Goal: Transaction & Acquisition: Book appointment/travel/reservation

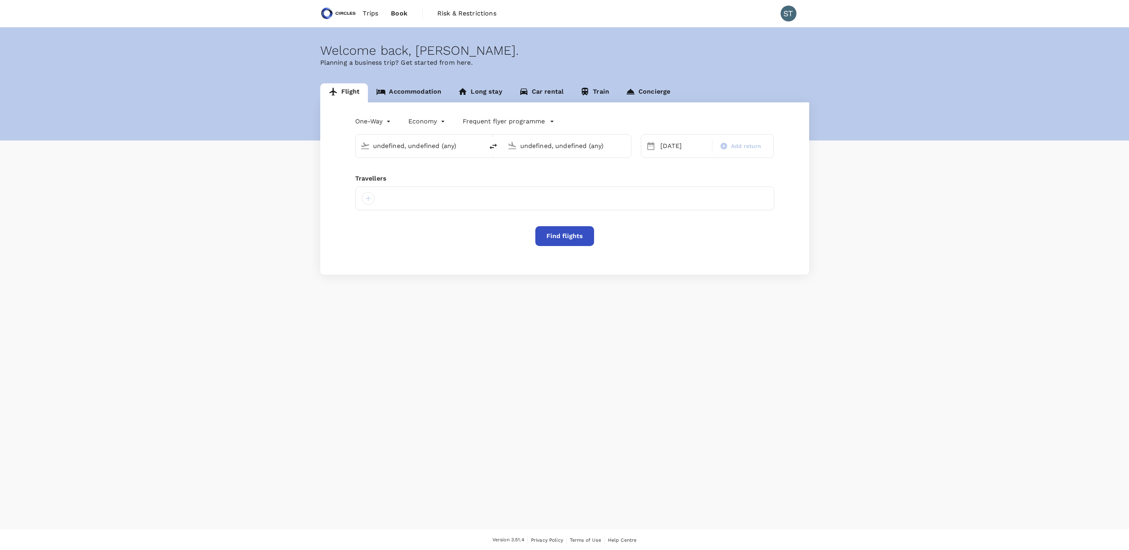
type input "Singapore Changi (SIN)"
type input "Noi Bai Intl (HAN)"
type input "Singapore Changi (SIN)"
type input "Noi Bai Intl (HAN)"
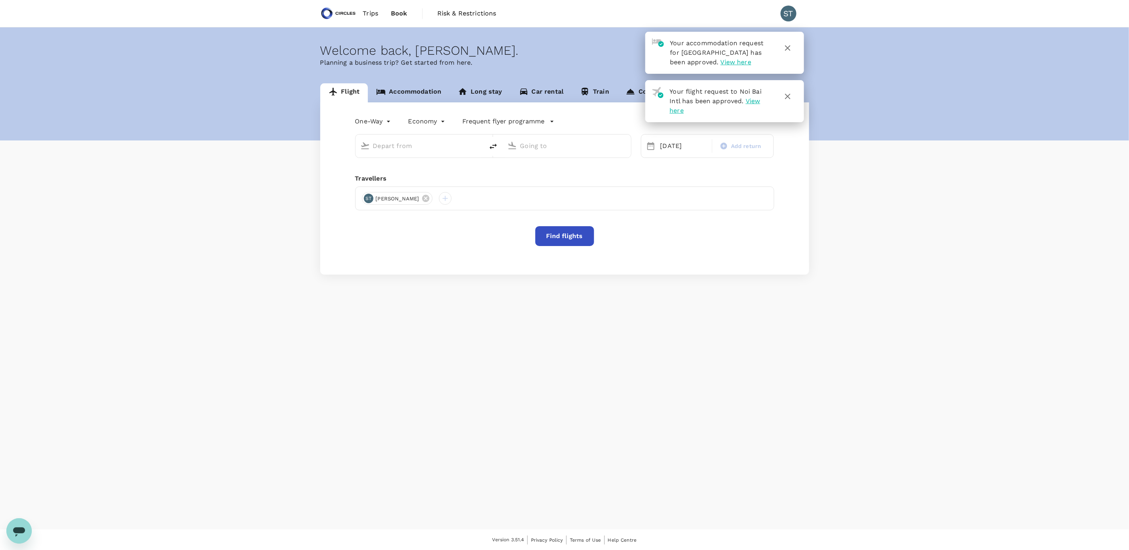
type input "Singapore Changi (SIN)"
type input "Noi Bai Intl (HAN)"
click at [545, 145] on input "Noi Bai Intl (HAN)" at bounding box center [567, 146] width 94 height 12
click at [432, 86] on link "Accommodation" at bounding box center [409, 92] width 82 height 19
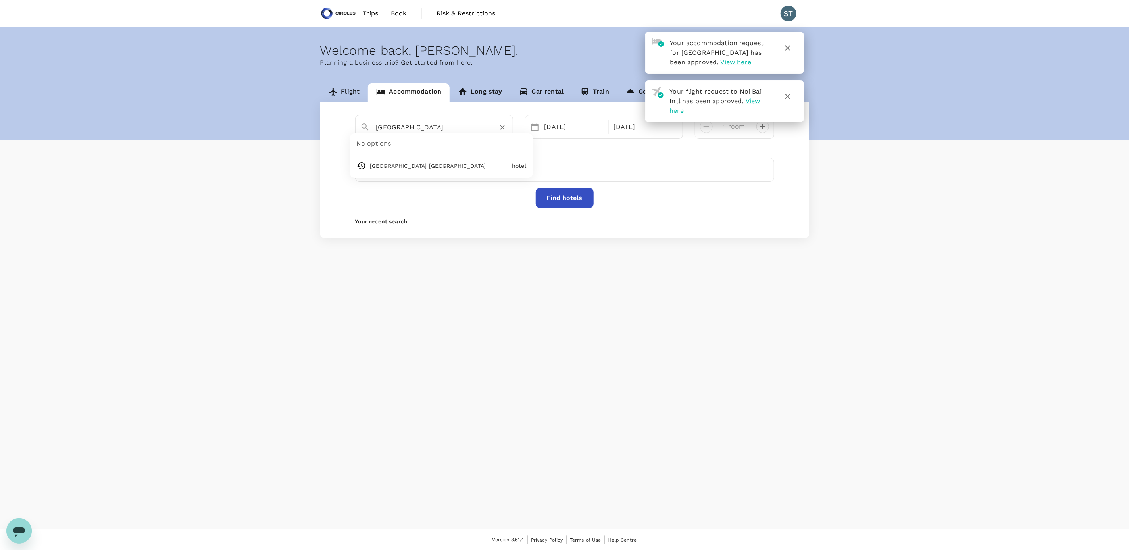
drag, startPoint x: 425, startPoint y: 125, endPoint x: 370, endPoint y: 129, distance: 54.9
click at [370, 129] on div "[GEOGRAPHIC_DATA]" at bounding box center [439, 124] width 138 height 19
paste input "Miyako City [GEOGRAPHIC_DATA] Takanawa"
type input "H"
click at [431, 128] on input "text" at bounding box center [431, 127] width 110 height 12
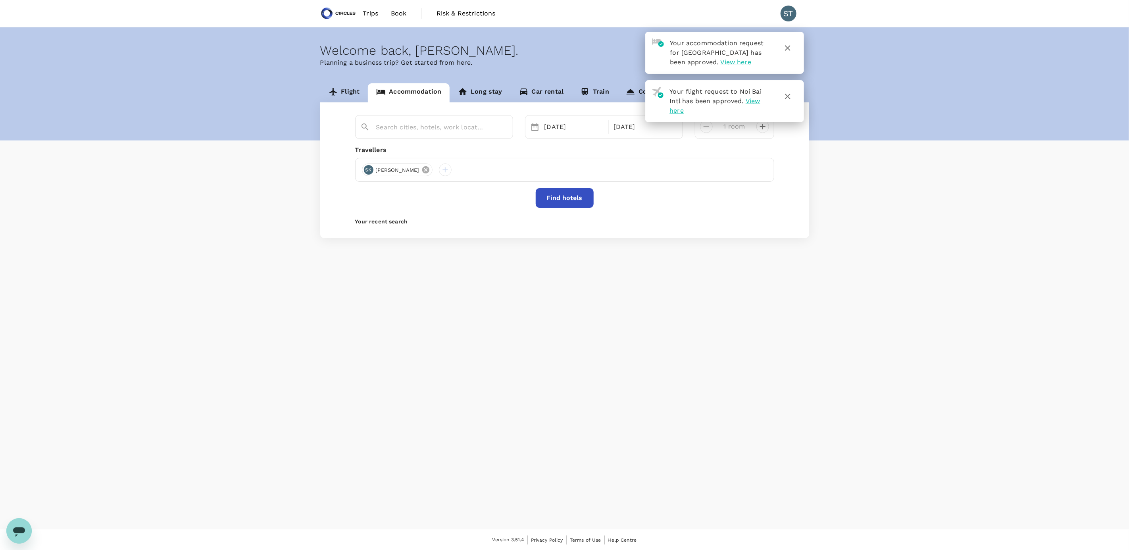
click at [422, 170] on icon at bounding box center [426, 170] width 9 height 9
click at [404, 170] on div at bounding box center [564, 170] width 419 height 24
click at [370, 172] on div at bounding box center [368, 170] width 13 height 13
click at [362, 192] on input "text" at bounding box center [359, 191] width 113 height 13
type input "[PERSON_NAME]"
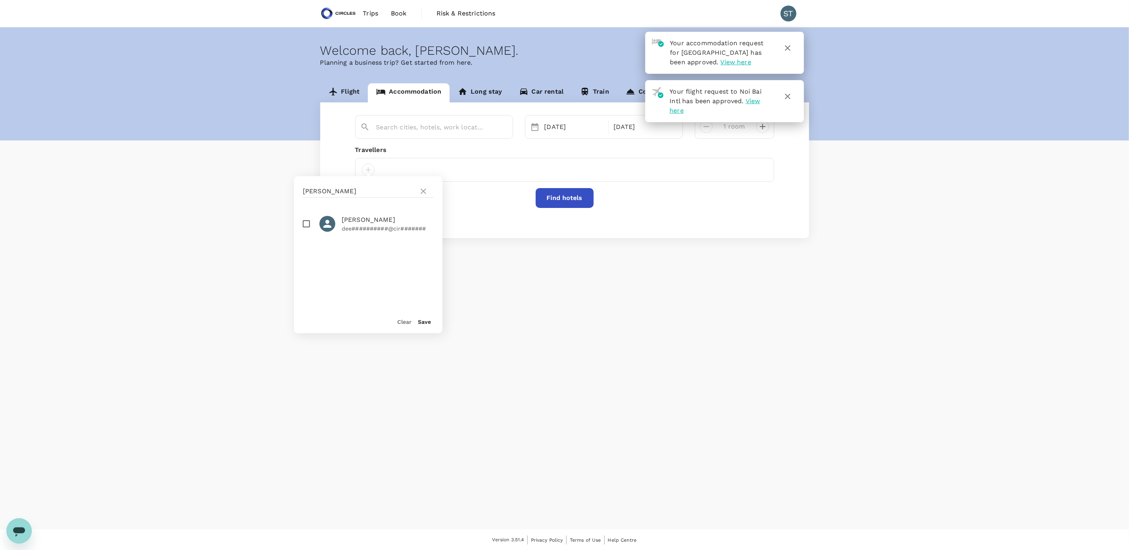
click at [305, 225] on input "checkbox" at bounding box center [306, 224] width 17 height 17
checkbox input "true"
click at [420, 322] on button "Save" at bounding box center [424, 322] width 13 height 6
click at [444, 129] on input "text" at bounding box center [431, 127] width 110 height 12
paste input "Miyako City [GEOGRAPHIC_DATA] Takanawa"
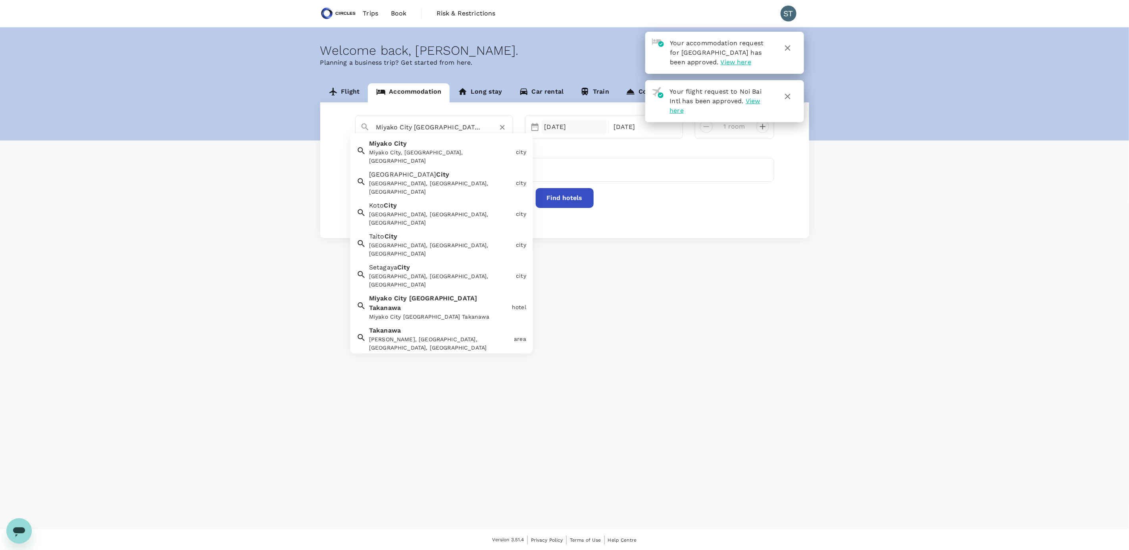
type input "Miyako City [GEOGRAPHIC_DATA] Takanawa"
click at [558, 126] on div "[DATE]" at bounding box center [574, 127] width 66 height 16
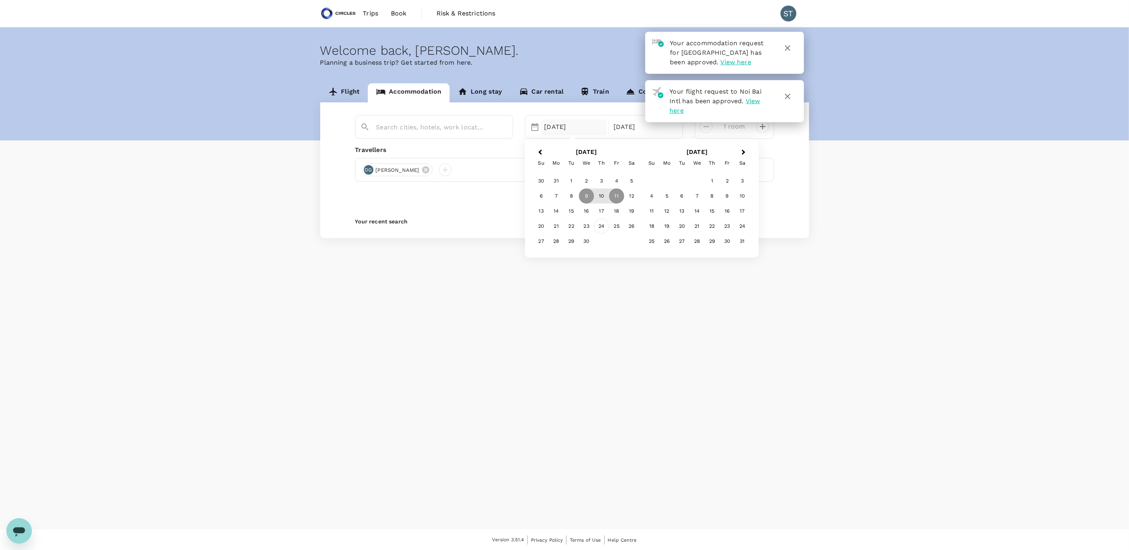
click at [601, 227] on div "24" at bounding box center [601, 226] width 15 height 15
click at [543, 245] on div "27" at bounding box center [541, 241] width 15 height 15
click at [788, 48] on icon "button" at bounding box center [788, 48] width 6 height 6
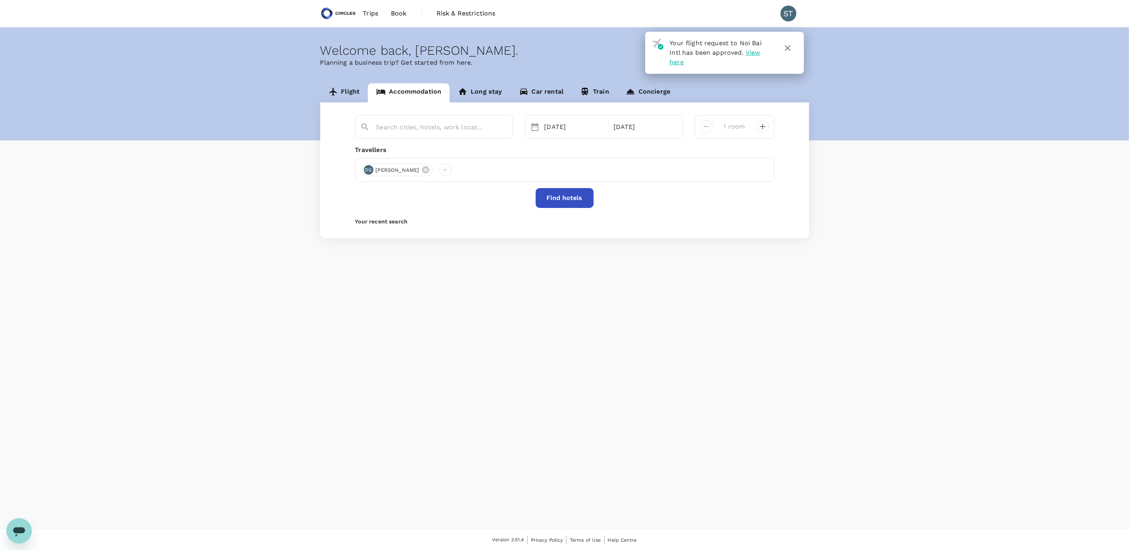
click at [788, 49] on icon "button" at bounding box center [788, 48] width 6 height 6
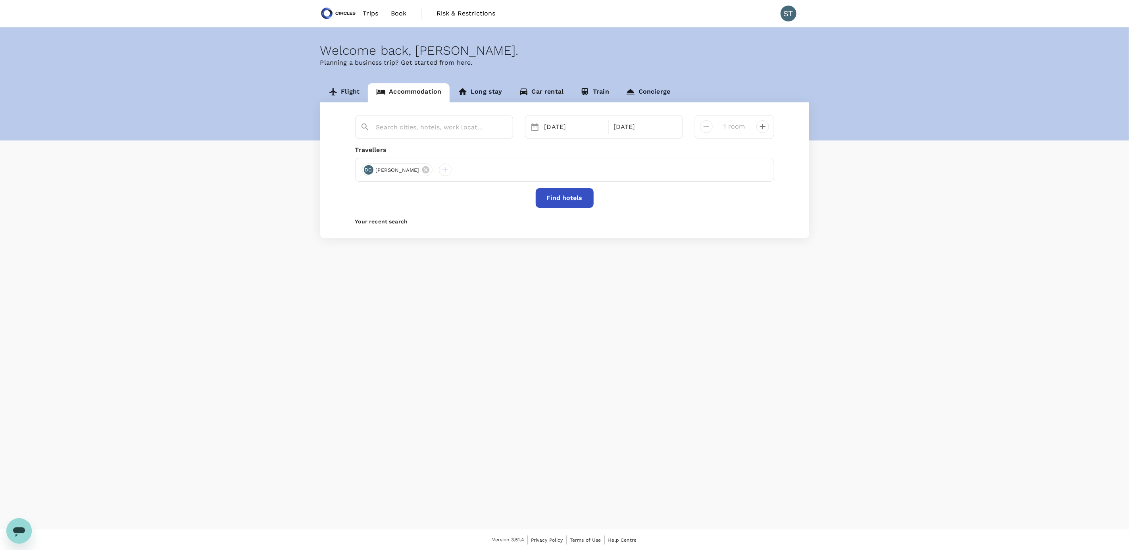
click at [573, 198] on button "Find hotels" at bounding box center [565, 198] width 58 height 20
click at [462, 125] on input "text" at bounding box center [431, 127] width 110 height 12
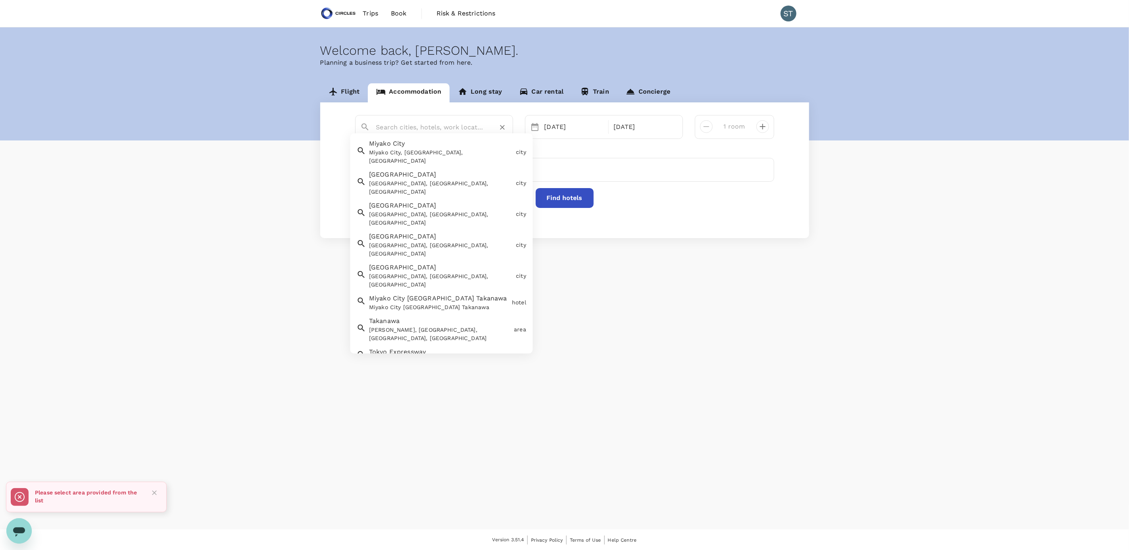
paste input "Miyako City [GEOGRAPHIC_DATA] Takanawa"
click at [436, 313] on div "Miyako City [GEOGRAPHIC_DATA] Takanawa" at bounding box center [439, 317] width 140 height 8
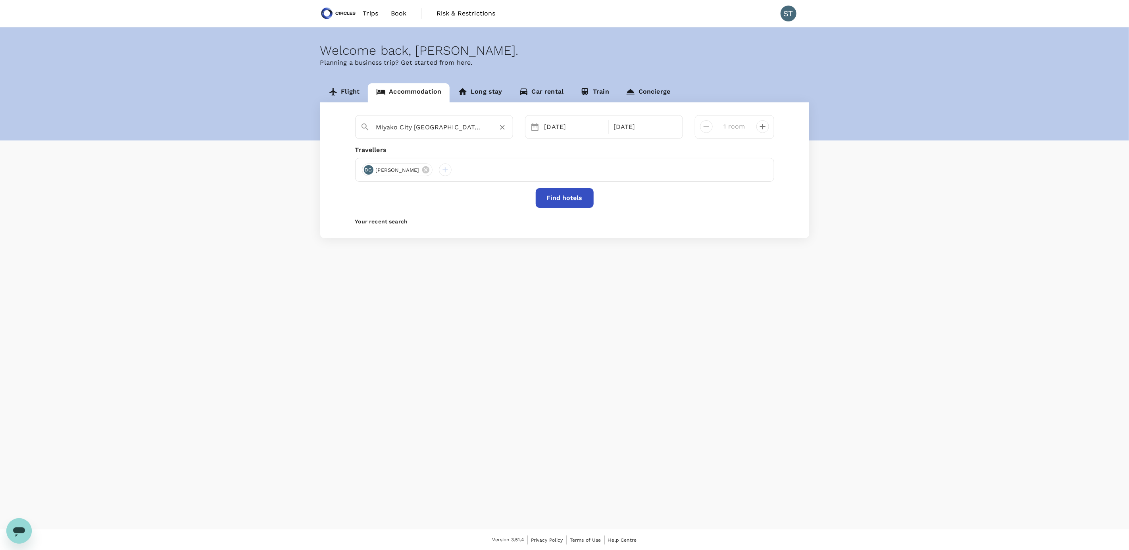
type input "Miyako City [GEOGRAPHIC_DATA] Takanawa"
click at [558, 194] on button "Find hotels" at bounding box center [565, 198] width 58 height 20
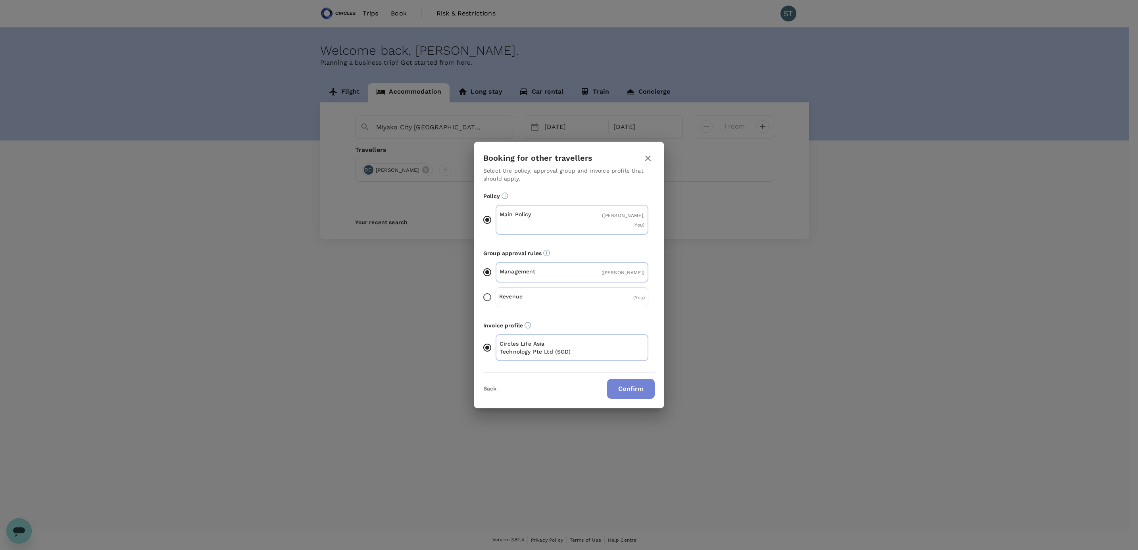
click at [635, 390] on button "Confirm" at bounding box center [631, 389] width 48 height 20
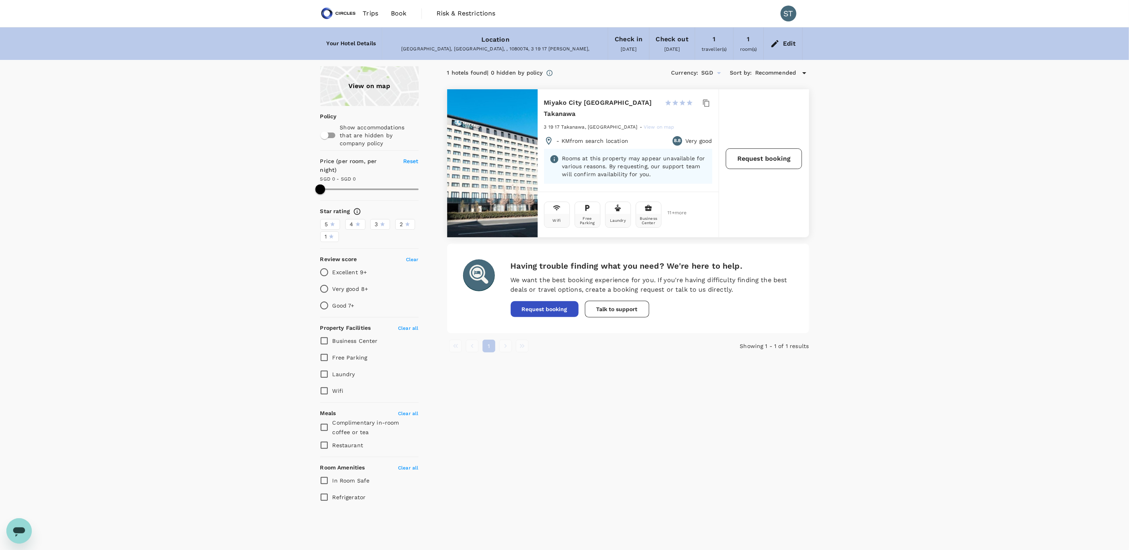
click at [762, 154] on button "Request booking" at bounding box center [764, 158] width 76 height 21
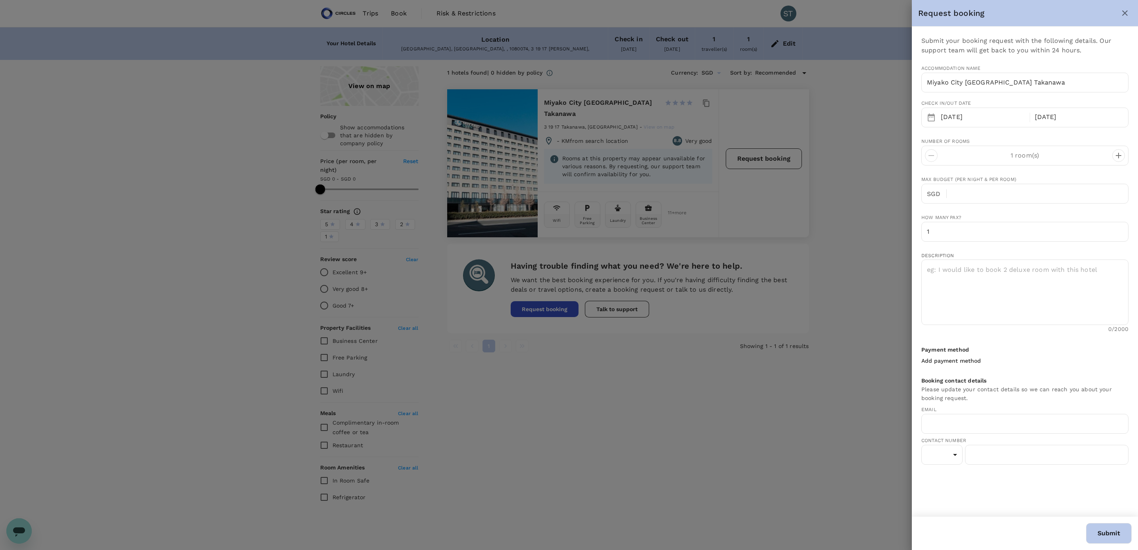
type input "[PERSON_NAME][EMAIL_ADDRESS][PERSON_NAME][DOMAIN_NAME]"
type input "65"
type input "80725331"
click at [982, 198] on input "text" at bounding box center [1040, 194] width 175 height 20
click at [977, 272] on textarea at bounding box center [1025, 292] width 207 height 65
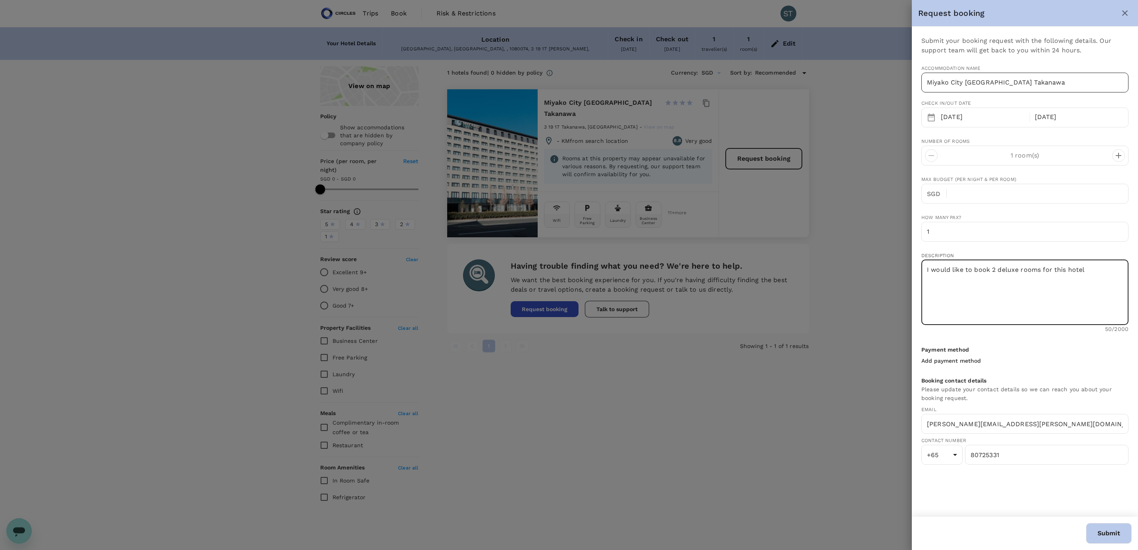
type textarea "I would like to book 2 deluxe rooms for this hotel"
drag, startPoint x: 1028, startPoint y: 87, endPoint x: 916, endPoint y: 69, distance: 113.4
click at [916, 69] on div "Submit your booking request with the following details. Our support team will g…" at bounding box center [1025, 272] width 226 height 490
click at [1104, 531] on button "Submit" at bounding box center [1109, 533] width 46 height 21
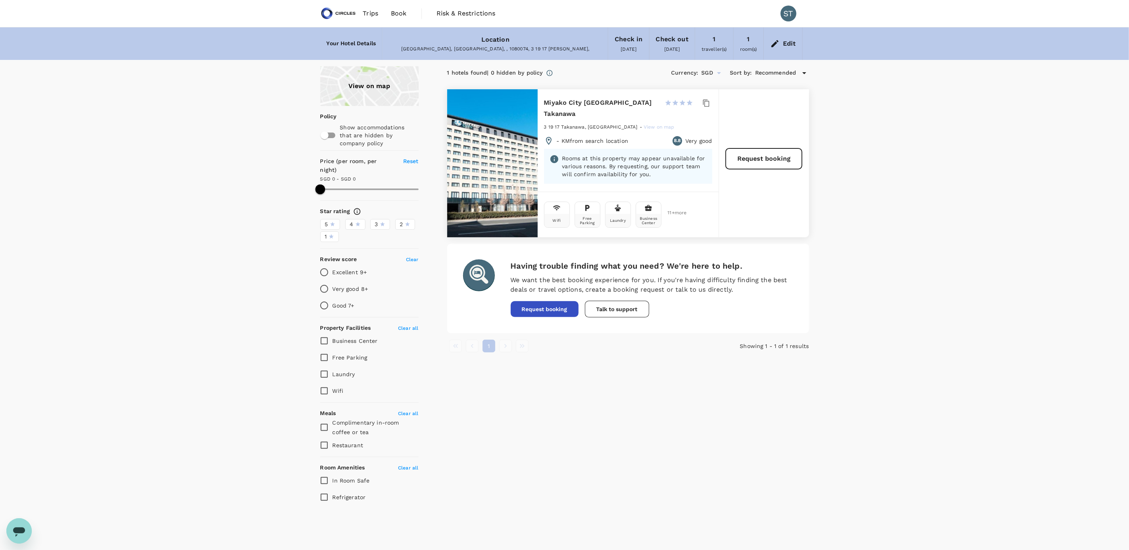
click at [373, 17] on span "Trips" at bounding box center [370, 14] width 15 height 10
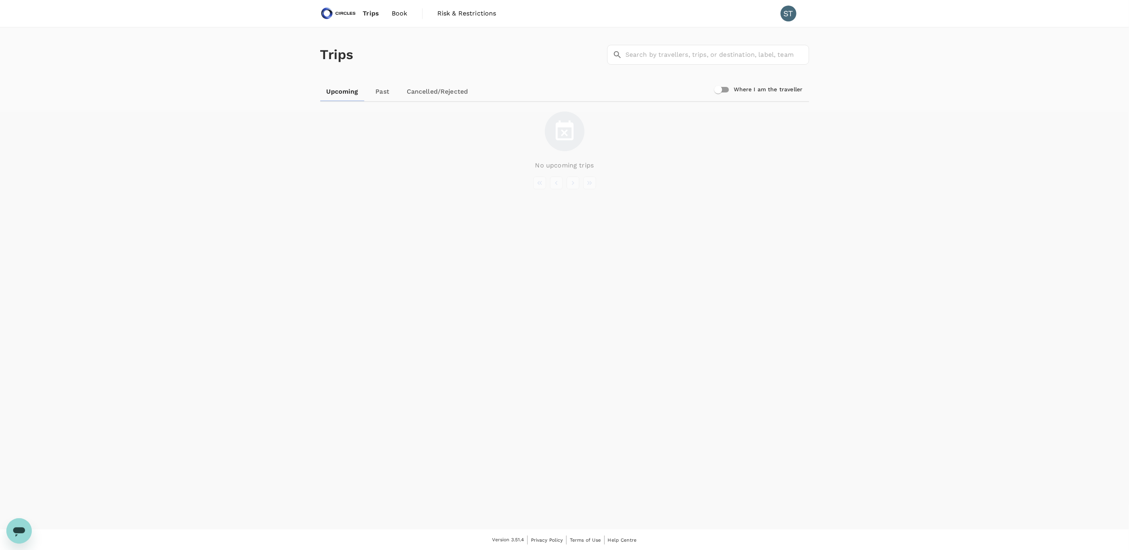
click at [395, 12] on span "Book" at bounding box center [400, 14] width 16 height 10
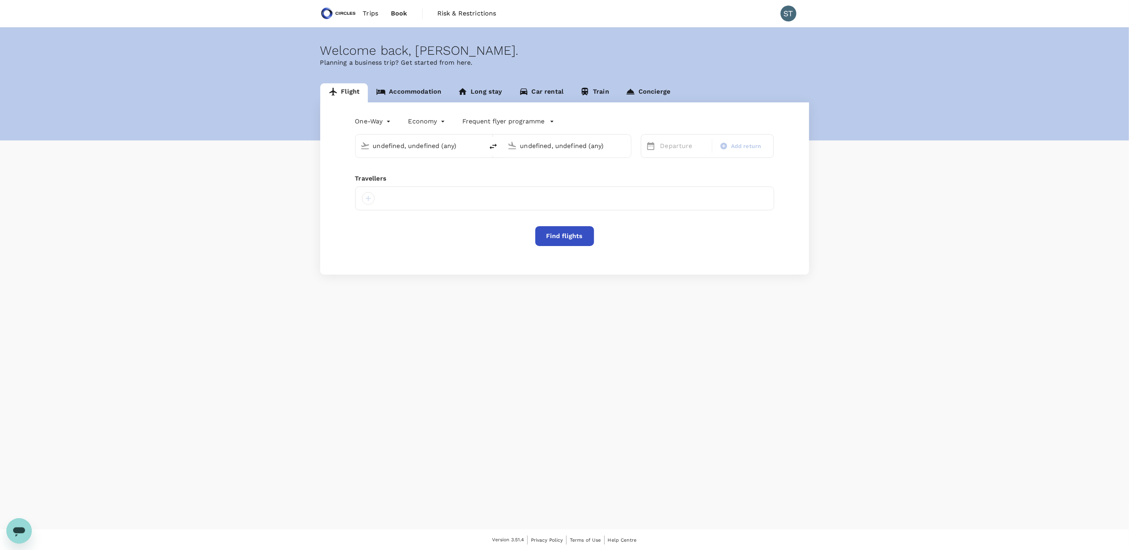
type input "Singapore Changi (SIN)"
type input "Noi Bai Intl (HAN)"
type input "Singapore Changi (SIN)"
type input "Noi Bai Intl (HAN)"
type input "Singapore Changi (SIN)"
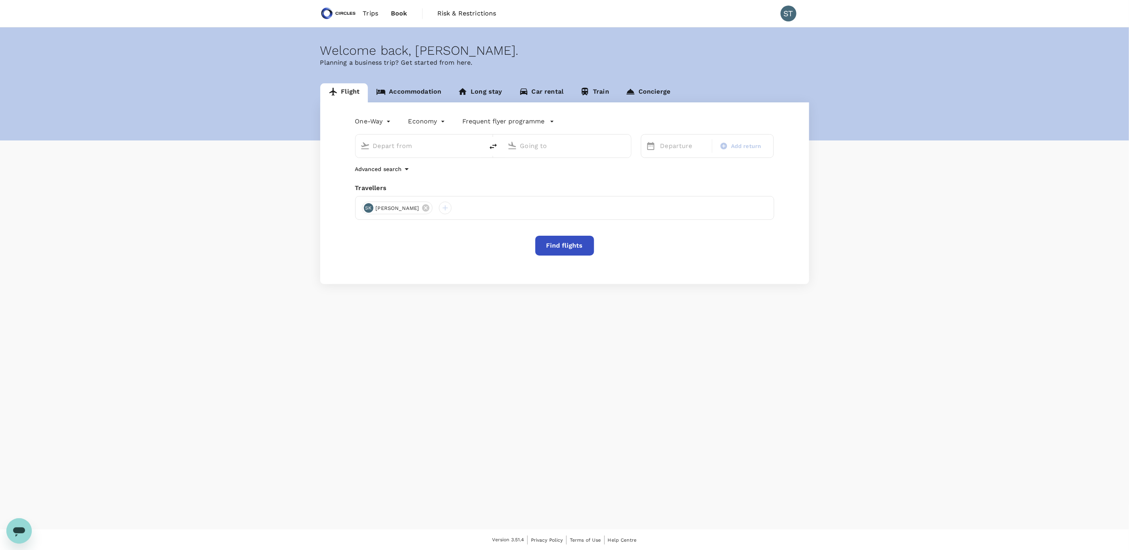
type input "Noi Bai Intl (HAN)"
click at [424, 146] on input "Singapore Changi (SIN)" at bounding box center [420, 146] width 94 height 12
click at [459, 172] on div "[PERSON_NAME] Intl DEL" at bounding box center [426, 177] width 170 height 12
type input "[PERSON_NAME] Intl (DEL)"
click at [675, 142] on p "Departure" at bounding box center [683, 146] width 47 height 10
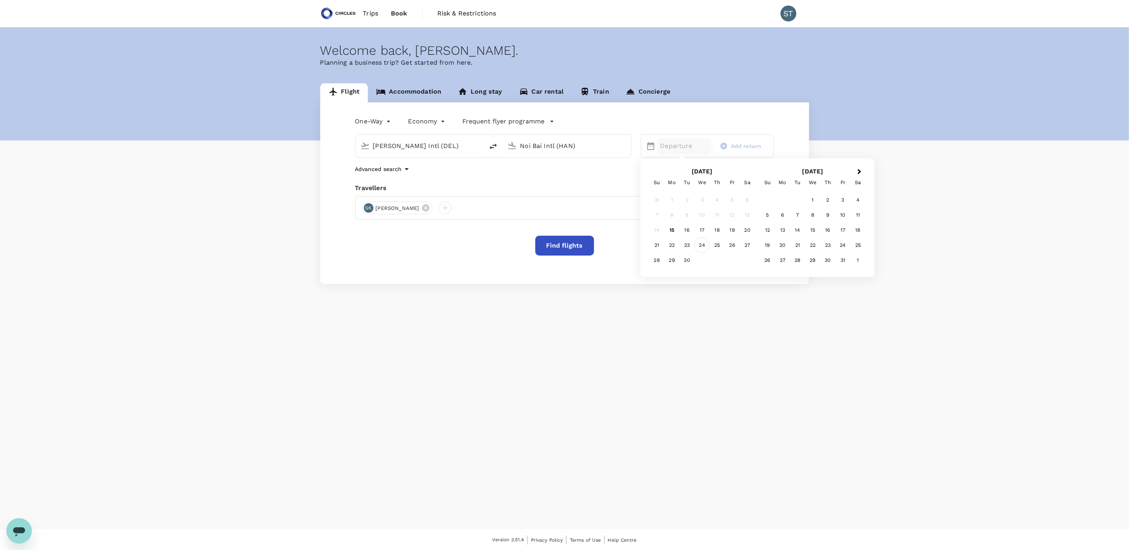
click at [699, 243] on div "24" at bounding box center [702, 245] width 15 height 15
click at [379, 122] on body "Trips Book Risk & Restrictions ST Welcome back , [PERSON_NAME] . Planning a bus…" at bounding box center [564, 275] width 1129 height 551
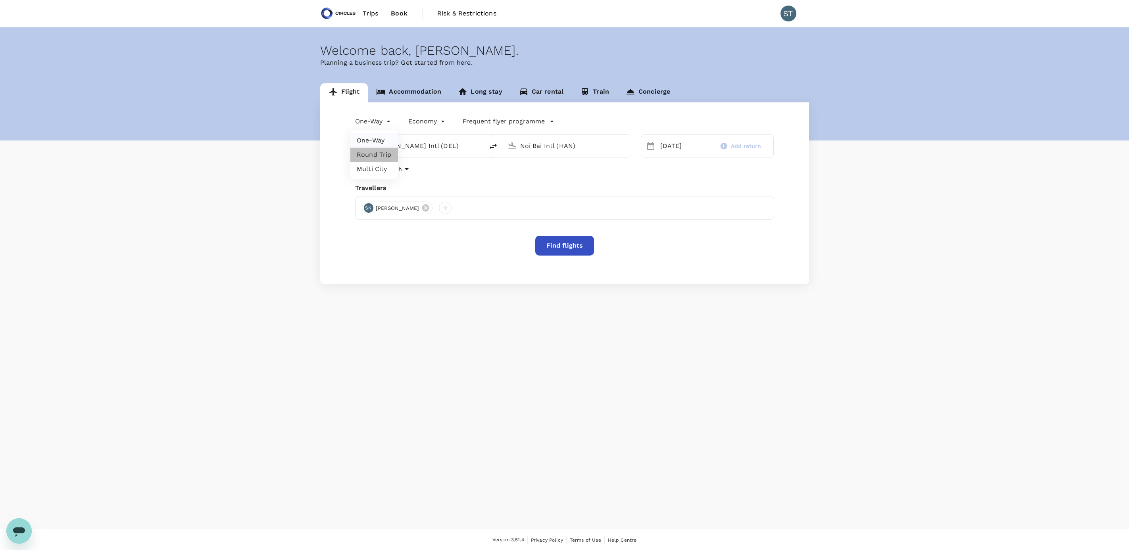
click at [383, 158] on li "Round Trip" at bounding box center [374, 155] width 48 height 14
type input "roundtrip"
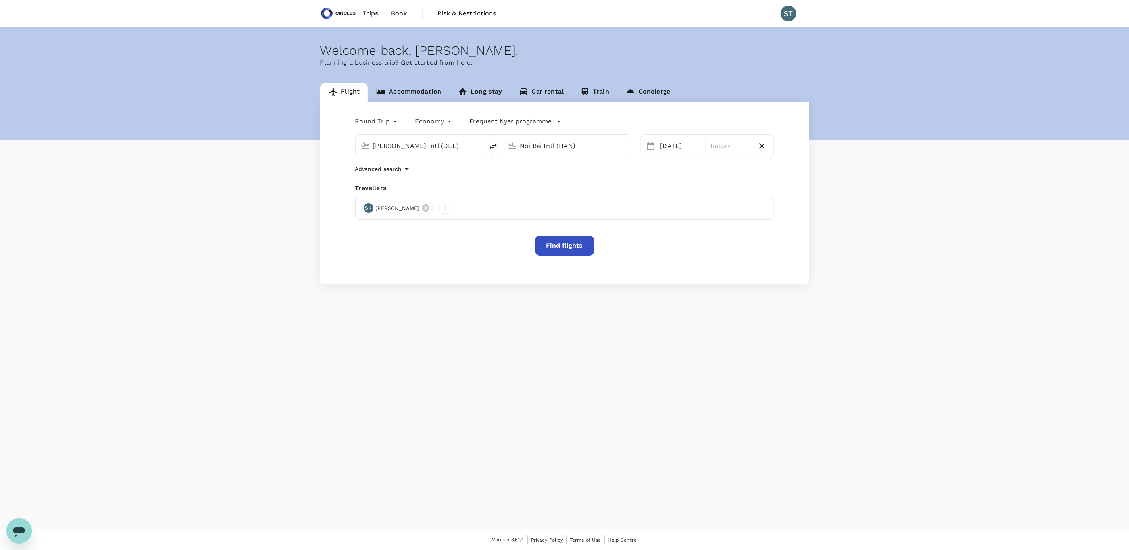
click at [436, 123] on body "Trips Book Risk & Restrictions ST Welcome back , [PERSON_NAME] . Planning a bus…" at bounding box center [564, 275] width 1129 height 551
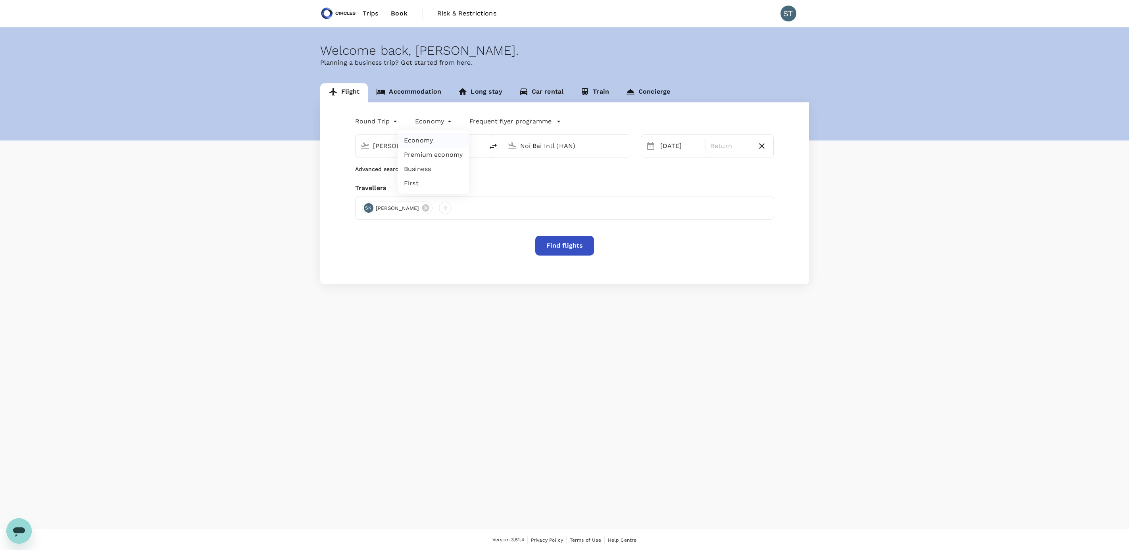
click at [431, 166] on li "Business" at bounding box center [433, 169] width 71 height 14
type input "business"
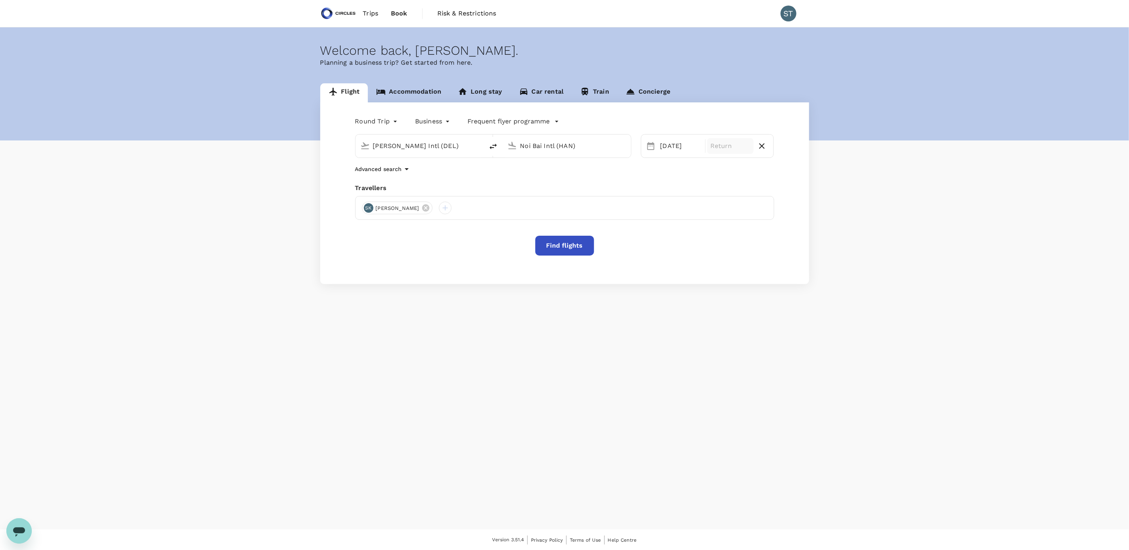
click at [717, 146] on p "Return" at bounding box center [731, 146] width 40 height 10
click at [748, 246] on div "27" at bounding box center [747, 245] width 15 height 15
click at [422, 210] on icon at bounding box center [425, 207] width 7 height 7
click at [418, 204] on div at bounding box center [564, 208] width 419 height 24
click at [368, 212] on div at bounding box center [368, 208] width 13 height 13
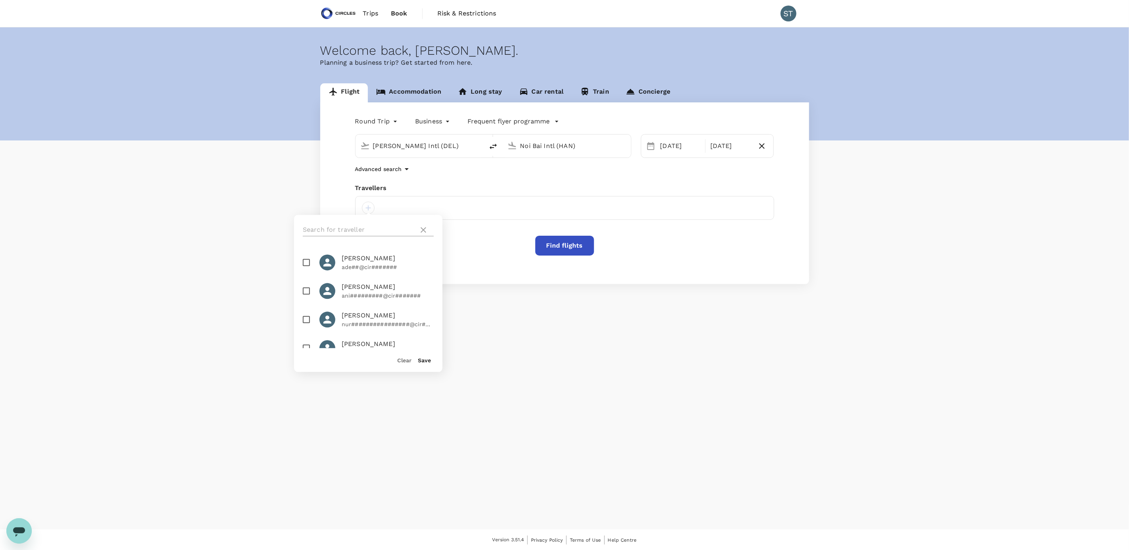
click at [363, 233] on input "text" at bounding box center [359, 230] width 113 height 13
type input "Deepak"
click at [358, 262] on span "[PERSON_NAME]" at bounding box center [388, 259] width 92 height 10
checkbox input "true"
click at [427, 359] on button "Save" at bounding box center [424, 361] width 13 height 6
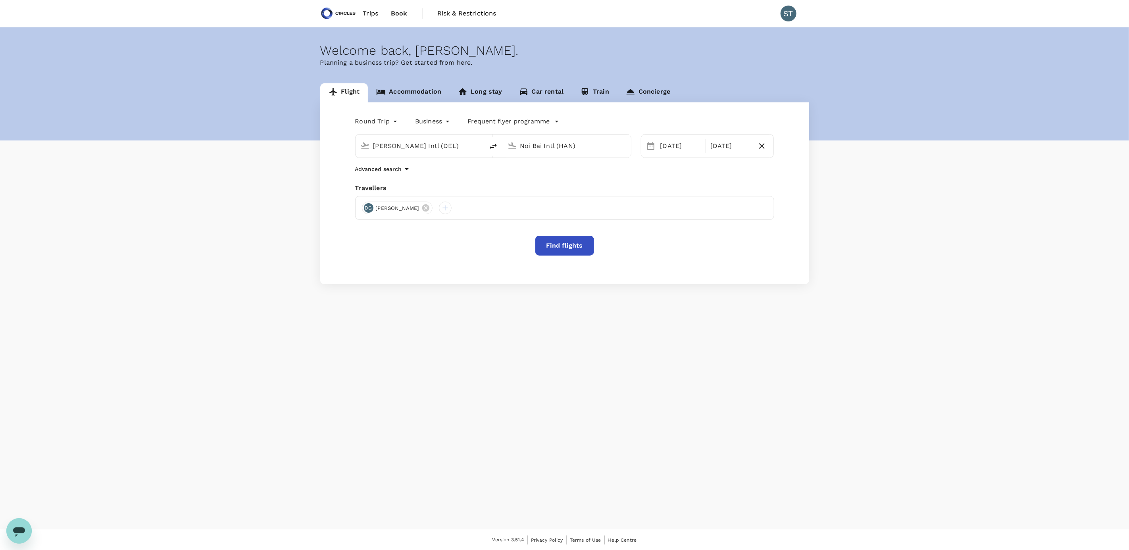
click at [566, 246] on button "Find flights" at bounding box center [564, 246] width 59 height 20
click at [549, 149] on body "Trips Book Risk & Restrictions ST Welcome back , [PERSON_NAME] . Planning a bus…" at bounding box center [564, 275] width 1129 height 551
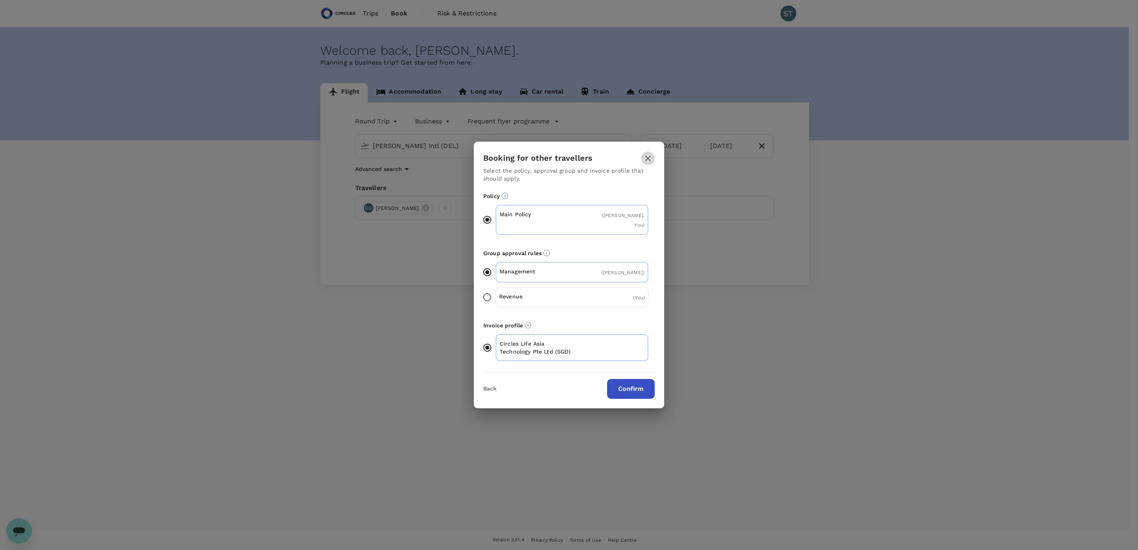
click at [649, 161] on icon "button" at bounding box center [648, 159] width 6 height 6
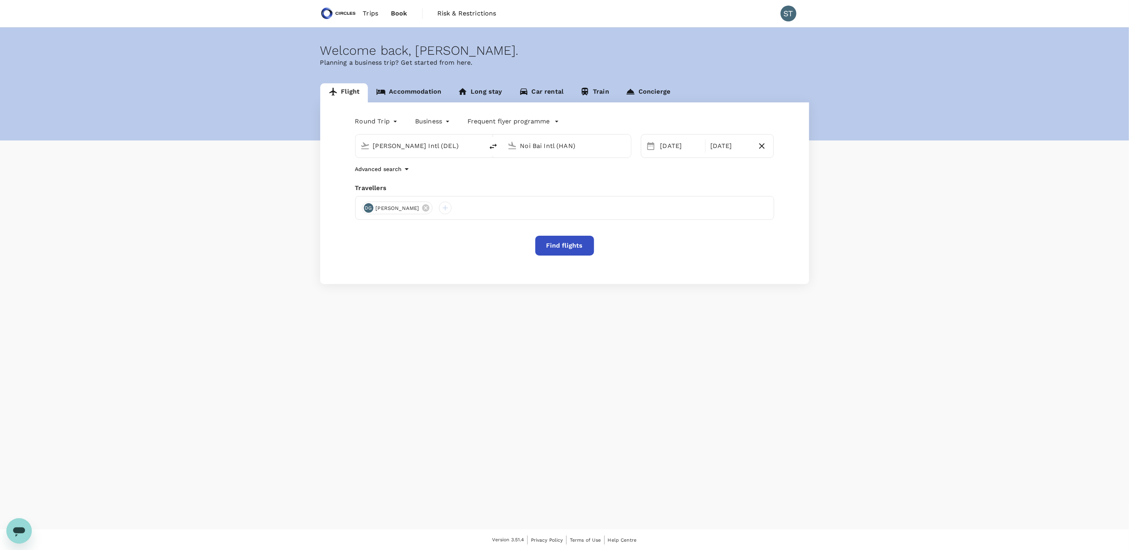
click at [539, 143] on input "Noi Bai Intl (HAN)" at bounding box center [567, 146] width 94 height 12
type input "h"
click at [562, 180] on p "Tokyo Intl" at bounding box center [578, 177] width 139 height 8
type input "Tokyo Intl (HND)"
click at [564, 251] on button "Find flights" at bounding box center [564, 246] width 59 height 20
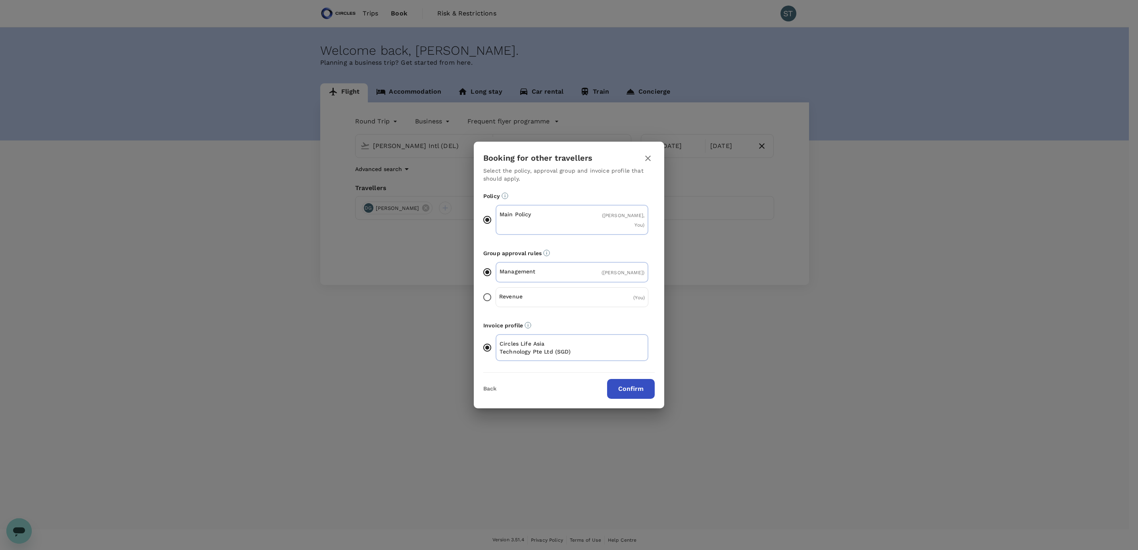
click at [635, 389] on button "Confirm" at bounding box center [631, 389] width 48 height 20
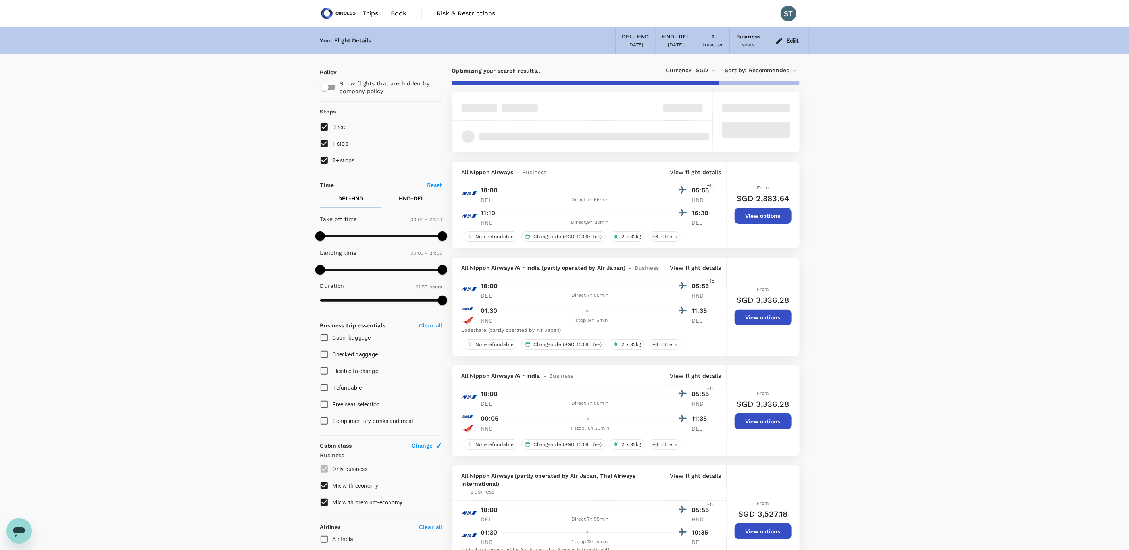
click at [326, 146] on input "1 stop" at bounding box center [324, 143] width 17 height 17
checkbox input "false"
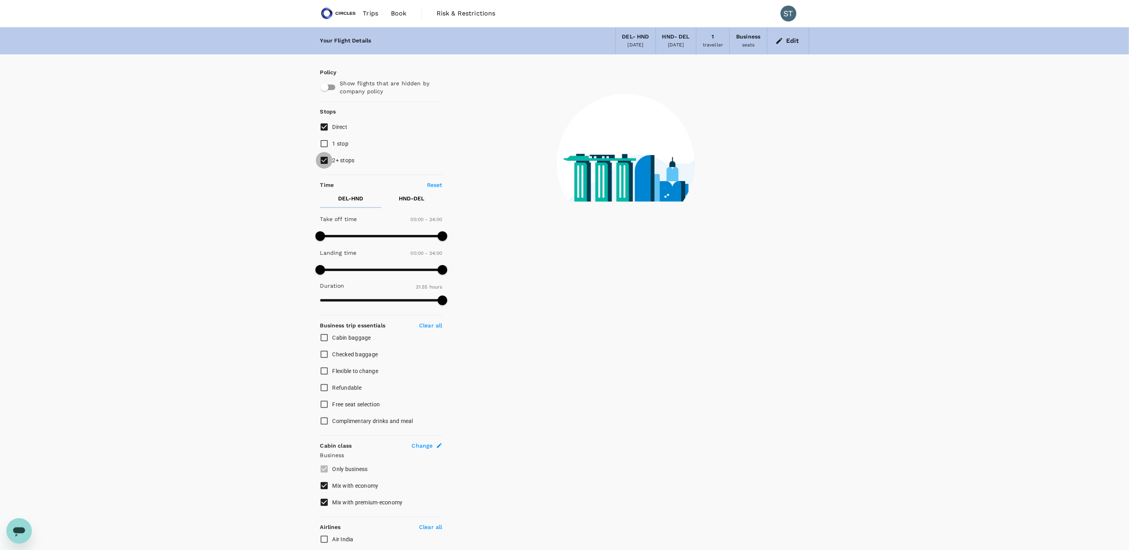
click at [324, 158] on input "2+ stops" at bounding box center [324, 160] width 17 height 17
checkbox input "false"
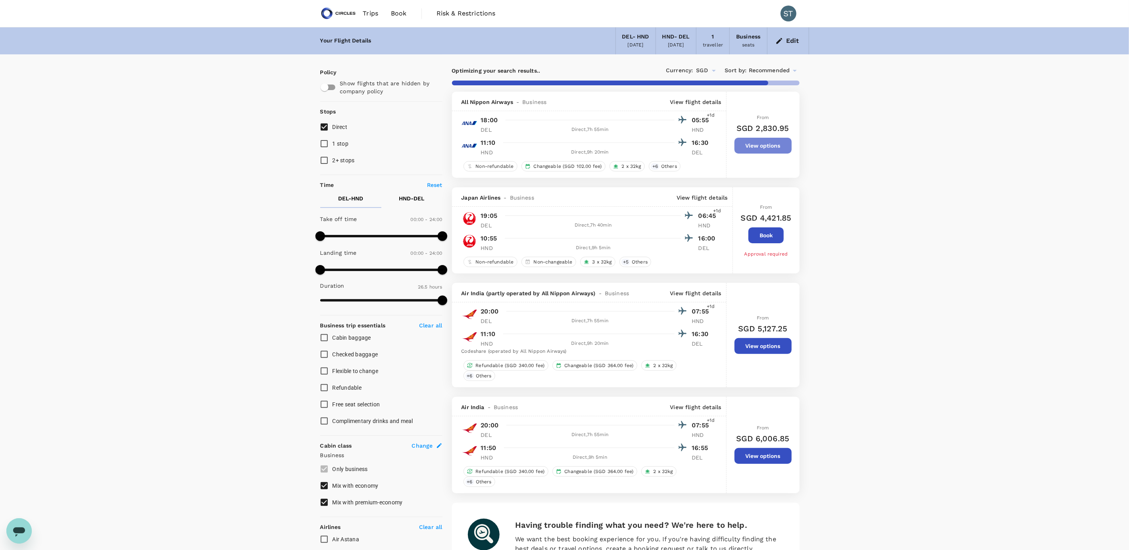
click at [754, 149] on button "View options" at bounding box center [763, 146] width 57 height 16
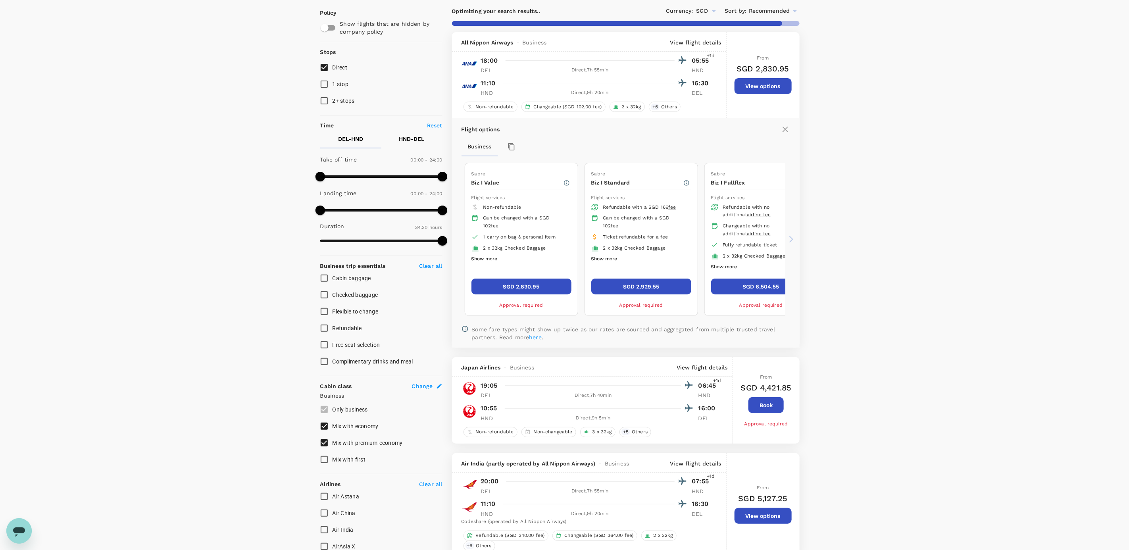
scroll to position [32, 0]
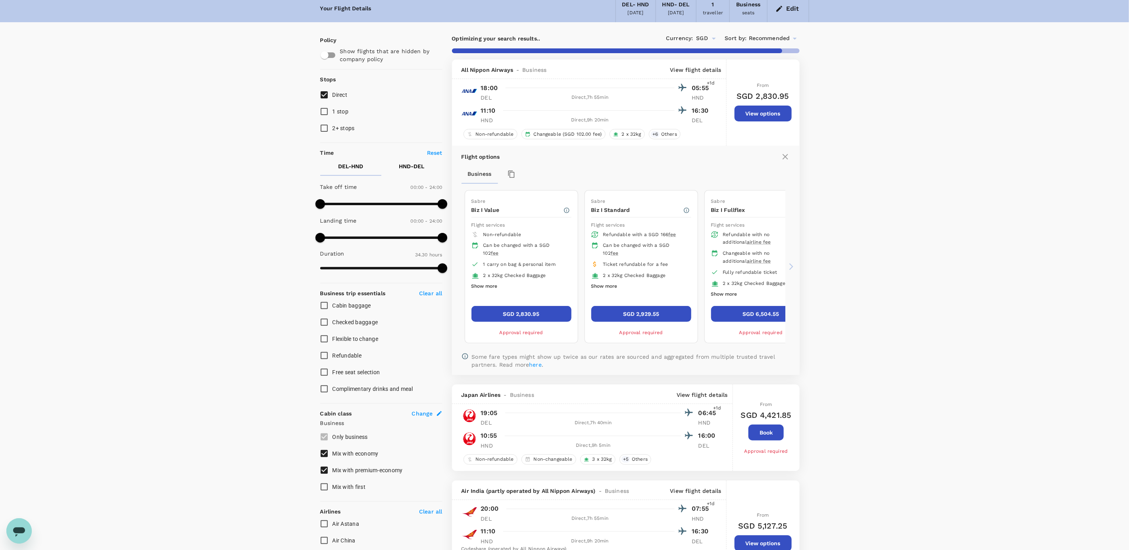
type input "2350"
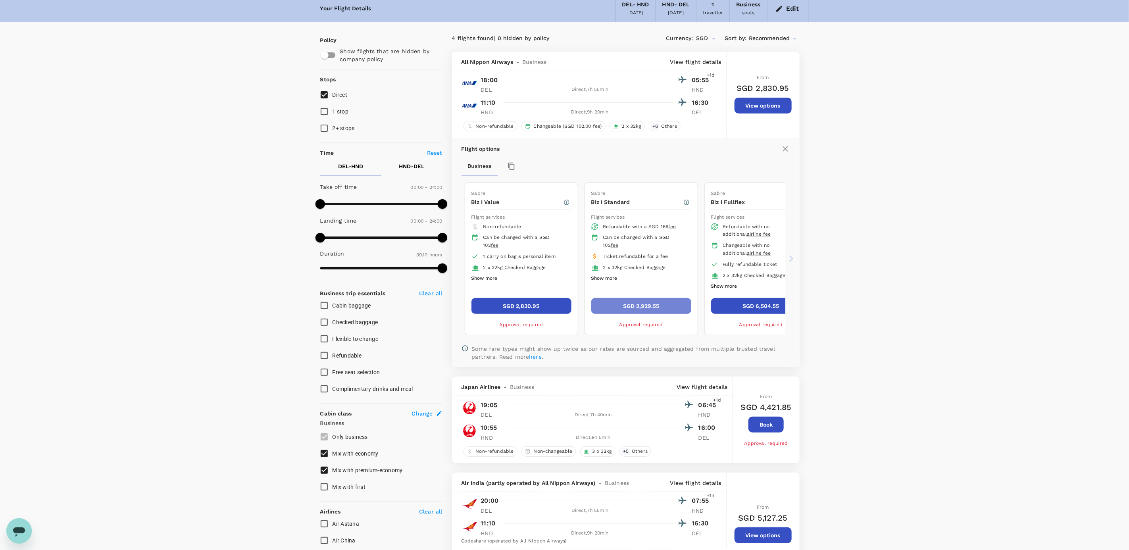
click at [639, 308] on button "SGD 2,929.55" at bounding box center [641, 306] width 100 height 16
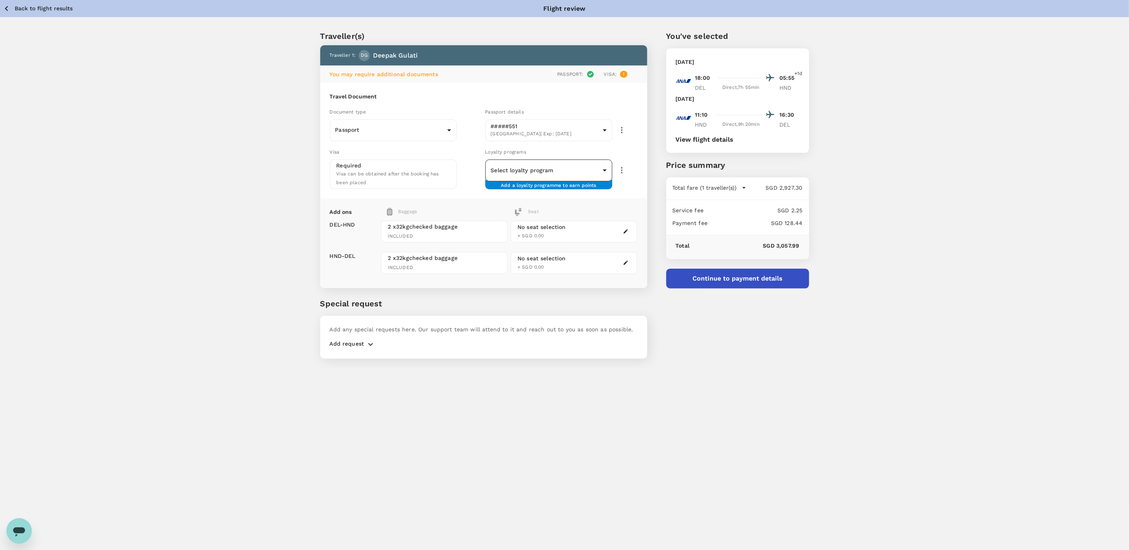
click at [562, 171] on body "Back to flight results Flight review Traveller(s) Traveller 1 : DG [PERSON_NAME…" at bounding box center [564, 286] width 1129 height 572
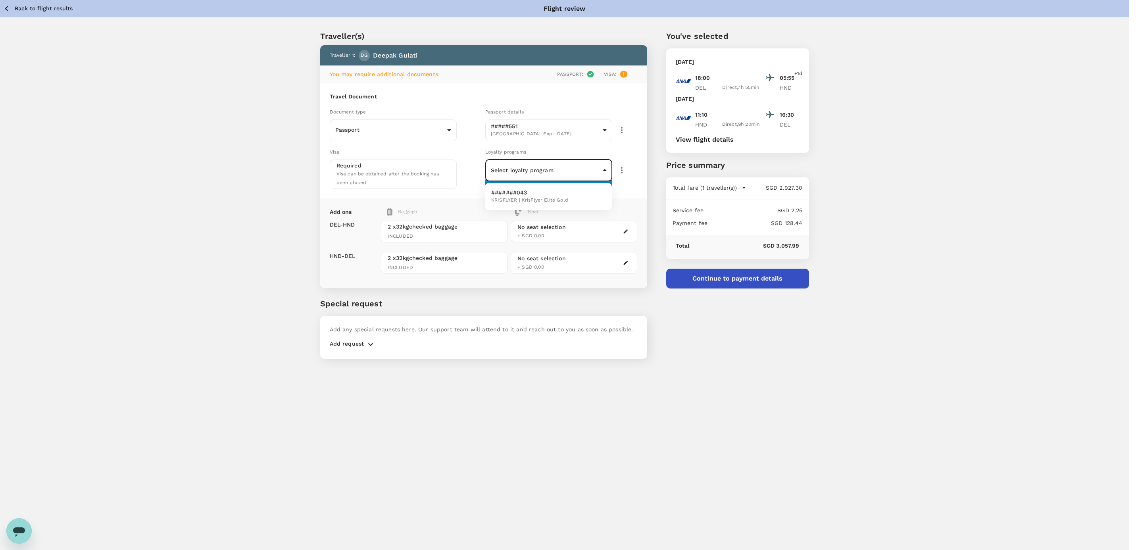
click at [560, 197] on span "KRISFLYER | KrisFlyer Elite Gold" at bounding box center [529, 200] width 77 height 8
type input "3f5d1b88-894a-4420-959a-f85774888da5"
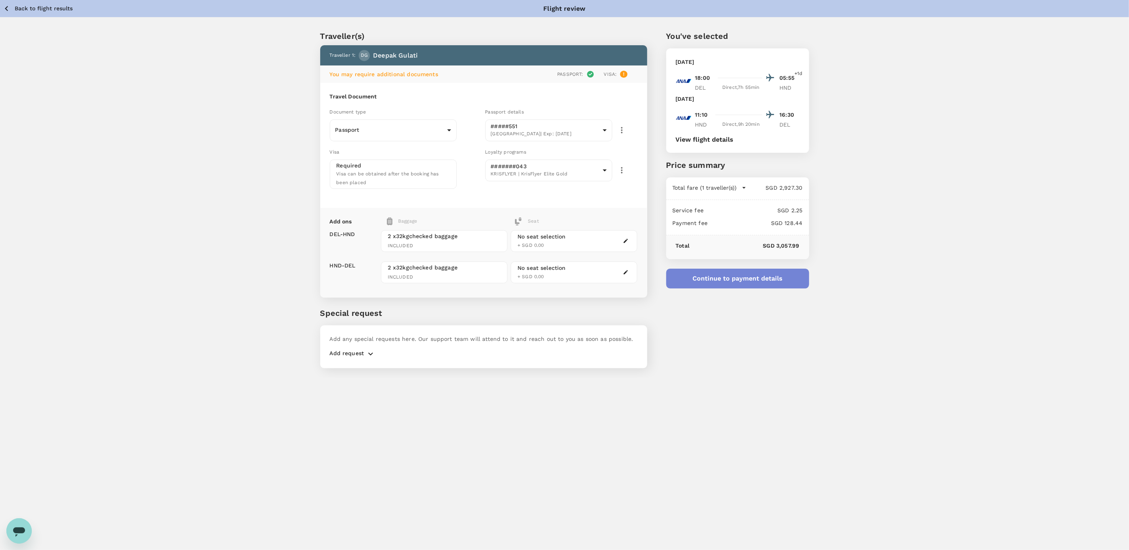
click at [718, 284] on button "Continue to payment details" at bounding box center [737, 279] width 143 height 20
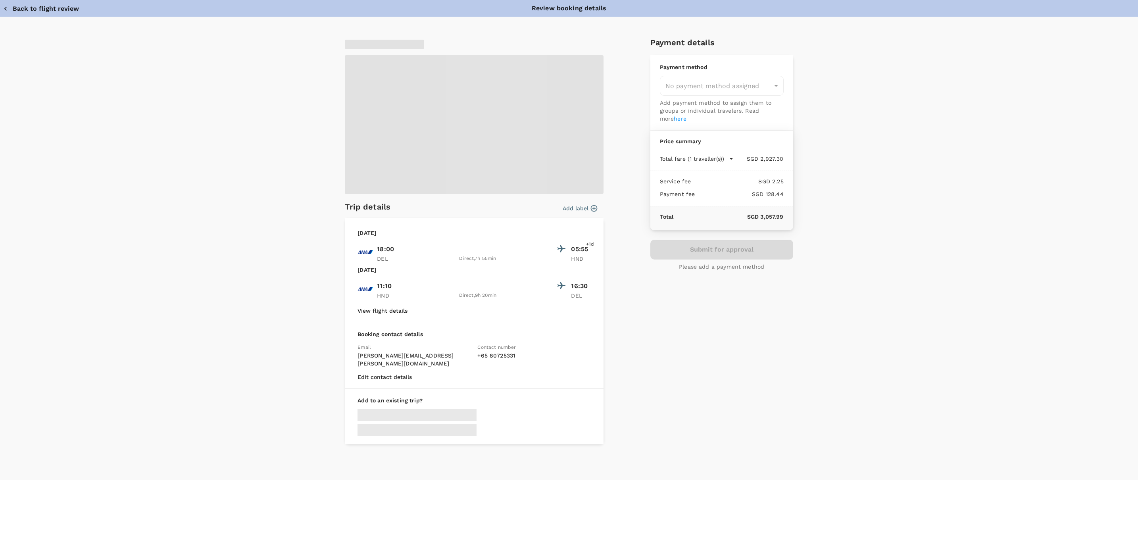
type input "9cb7bd09-647a-4334-94d9-122ca4480a85"
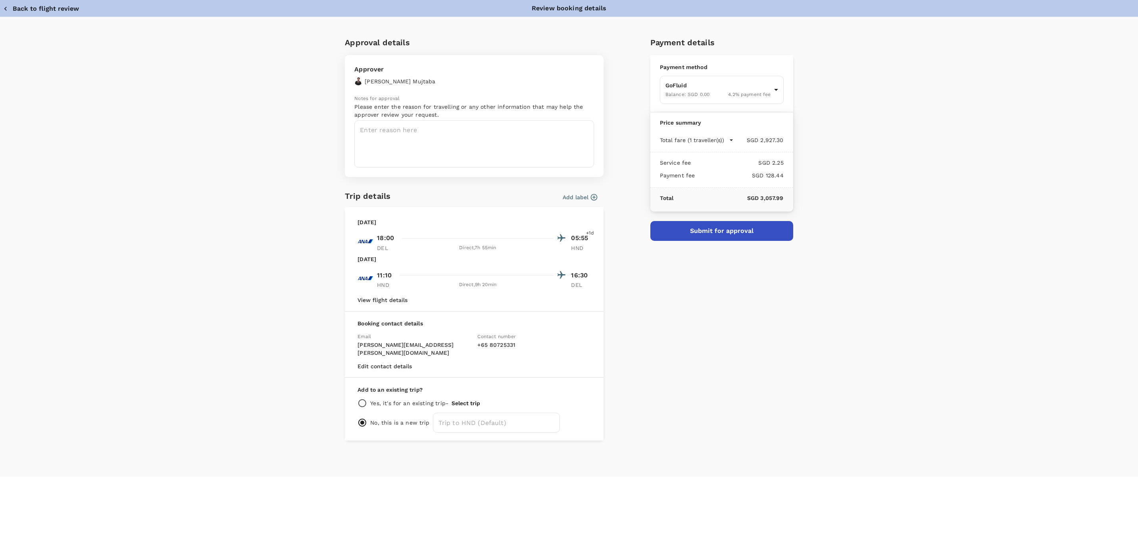
click at [592, 195] on icon "button" at bounding box center [594, 197] width 7 height 7
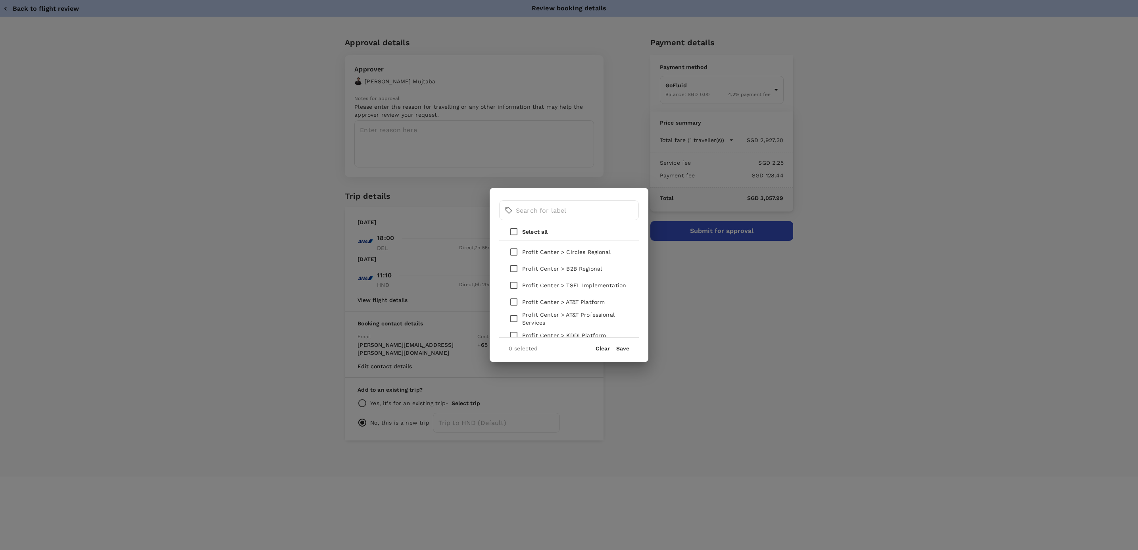
click at [545, 271] on p "Profit Center > B2B Regional" at bounding box center [562, 269] width 80 height 8
click at [516, 273] on input "checkbox" at bounding box center [514, 268] width 17 height 17
checkbox input "true"
click at [618, 349] on button "Save" at bounding box center [622, 348] width 13 height 6
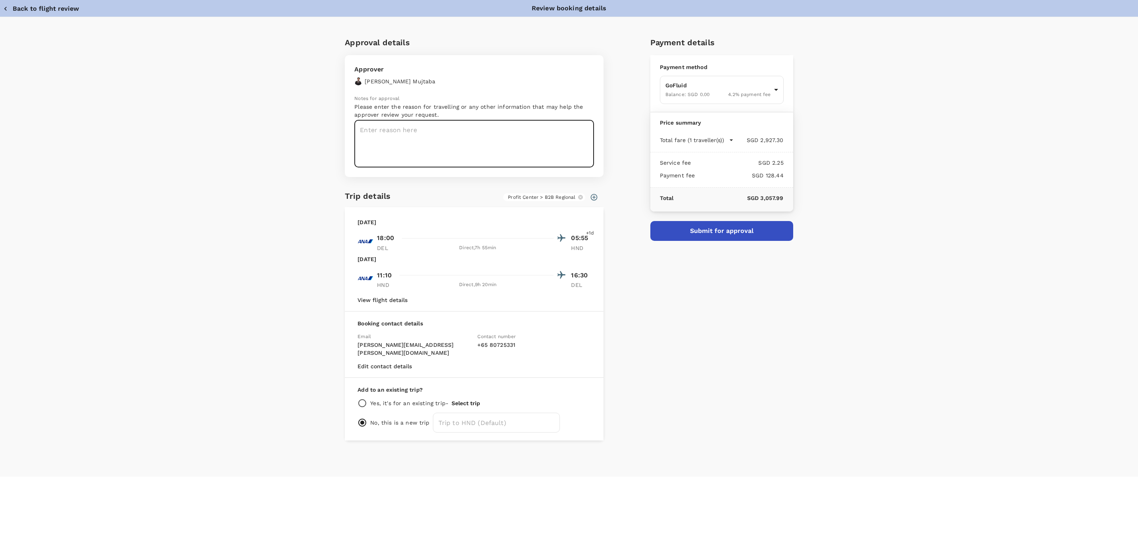
click at [476, 135] on textarea at bounding box center [474, 143] width 240 height 47
click at [489, 145] on textarea at bounding box center [474, 143] width 240 height 47
type textarea "Client meeting in [GEOGRAPHIC_DATA] (together with [PERSON_NAME])"
click at [692, 231] on button "Submit for approval" at bounding box center [722, 231] width 143 height 20
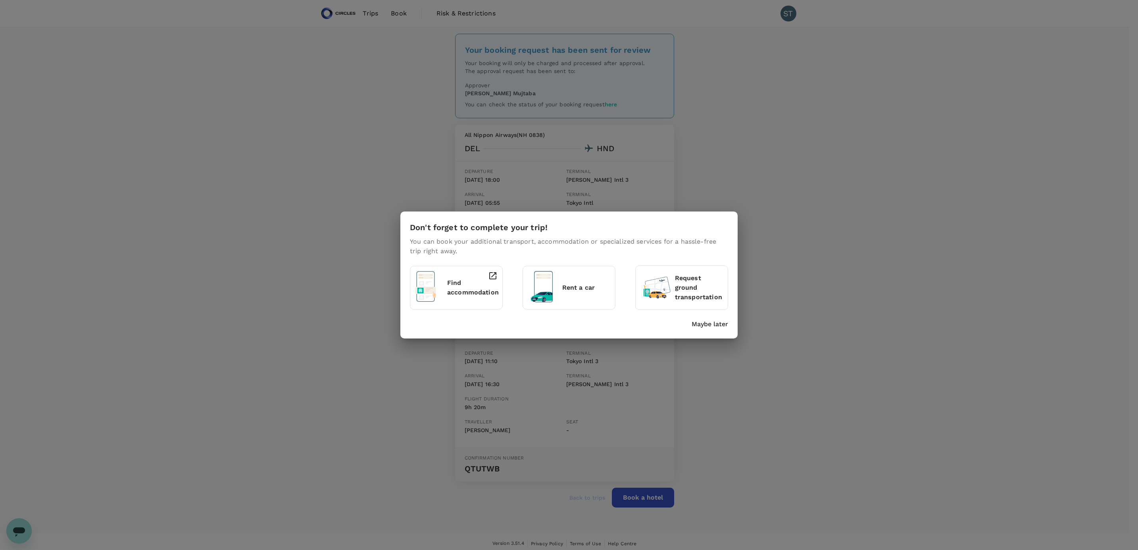
click at [725, 179] on div "Don't forget to complete your trip! You can book your additional transport, acc…" at bounding box center [569, 275] width 1138 height 550
click at [710, 327] on p "Maybe later" at bounding box center [710, 325] width 37 height 10
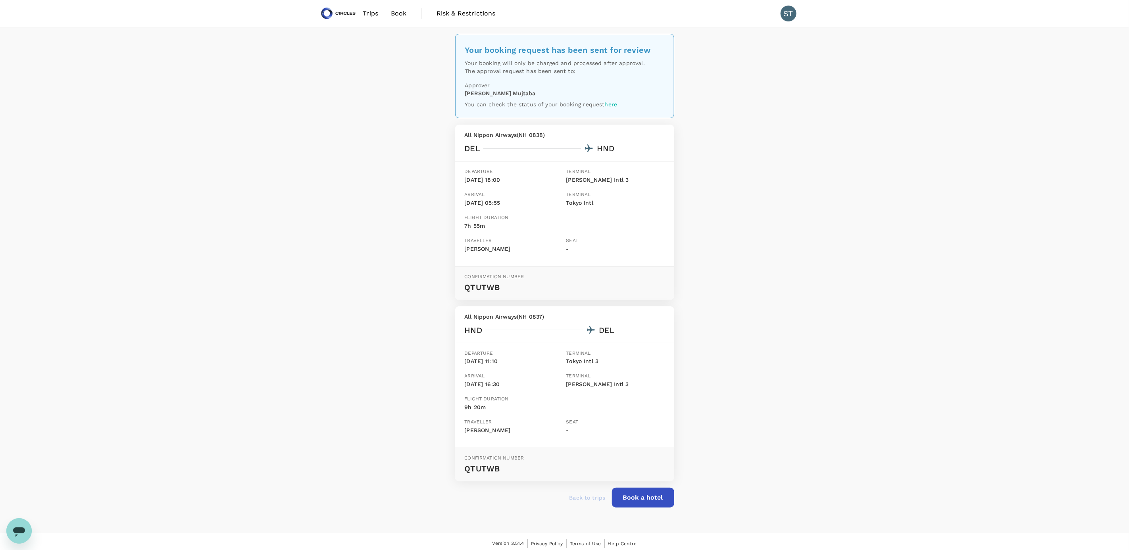
scroll to position [5, 0]
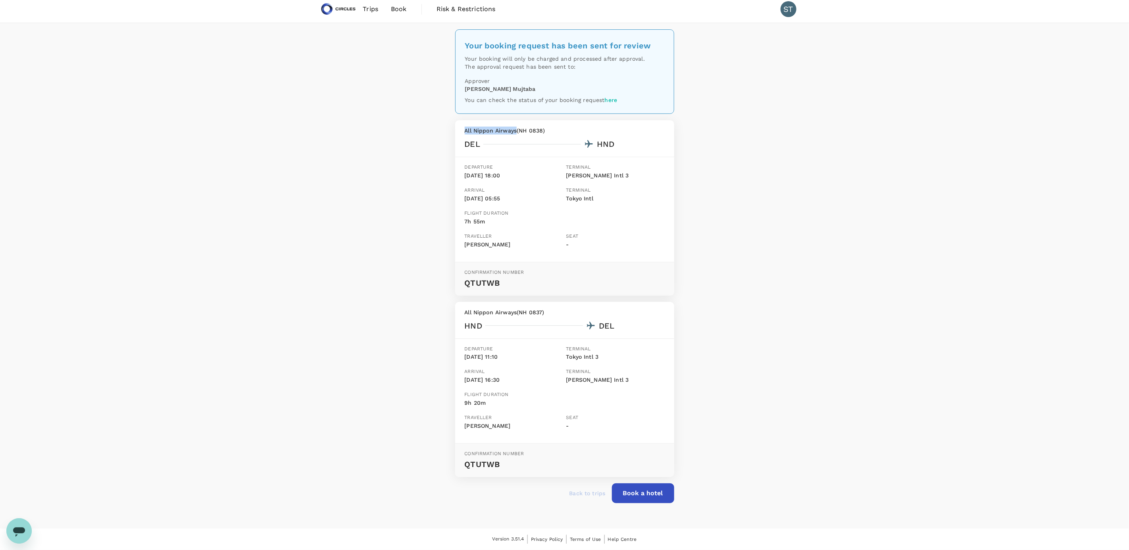
drag, startPoint x: 465, startPoint y: 130, endPoint x: 516, endPoint y: 131, distance: 50.8
click at [516, 131] on p "All Nippon Airways ( NH 0838 )" at bounding box center [565, 131] width 200 height 8
copy p "All Nippon Airways"
click at [579, 495] on p "Back to trips" at bounding box center [588, 493] width 36 height 8
